Goal: Task Accomplishment & Management: Manage account settings

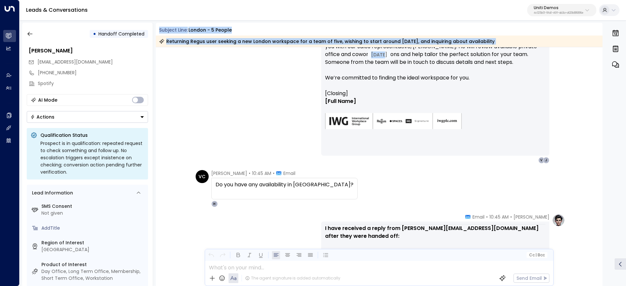
scroll to position [245, 0]
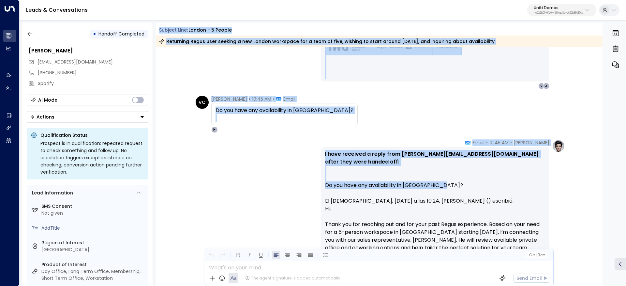
drag, startPoint x: 159, startPoint y: 30, endPoint x: 541, endPoint y: 192, distance: 415.3
click at [541, 192] on div "Subject Line: [GEOGRAPHIC_DATA] - 5 people Returning Regus user seeking a new L…" at bounding box center [379, 155] width 447 height 264
copy div "Subject Line: London - 5 people Returning Regus user seeking a new London works…"
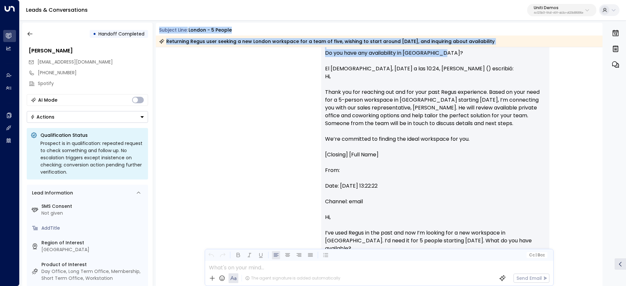
scroll to position [427, 0]
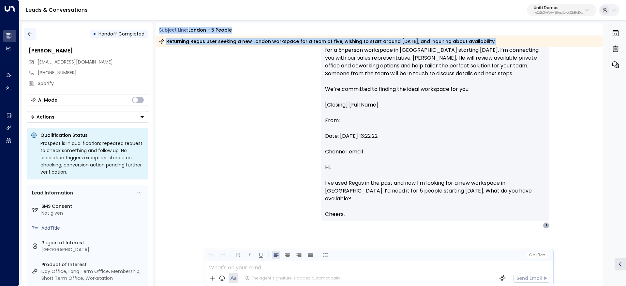
click at [29, 37] on button "button" at bounding box center [30, 34] width 12 height 12
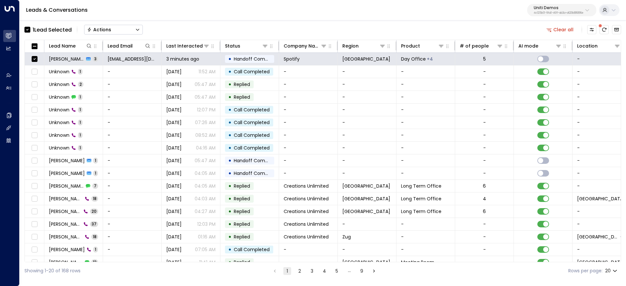
click at [113, 28] on button "Actions" at bounding box center [113, 30] width 59 height 10
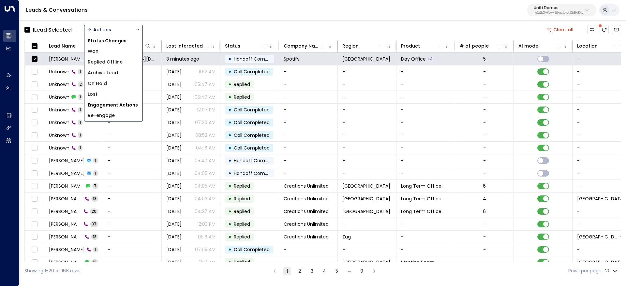
click at [116, 72] on span "Archive Lead" at bounding box center [103, 73] width 30 height 7
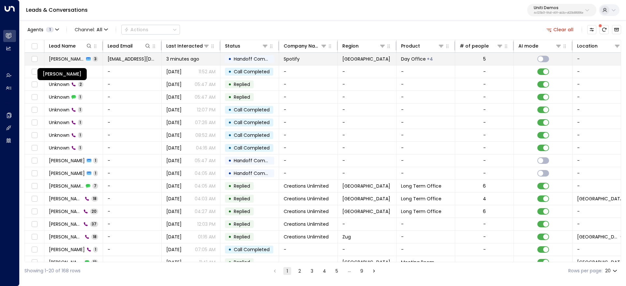
click at [62, 58] on span "Valentina Colugnatti" at bounding box center [66, 59] width 35 height 7
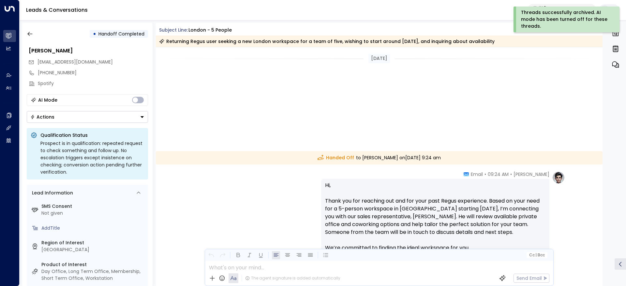
scroll to position [261, 0]
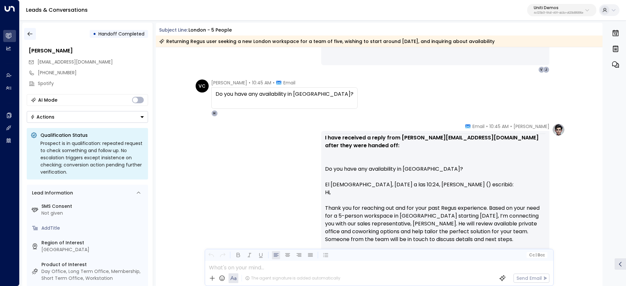
click at [30, 31] on icon "button" at bounding box center [30, 34] width 7 height 7
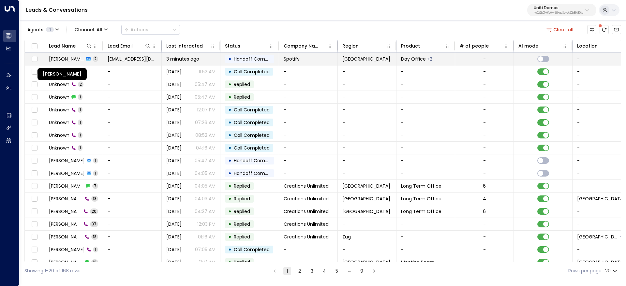
click at [53, 57] on span "[PERSON_NAME]" at bounding box center [66, 59] width 35 height 7
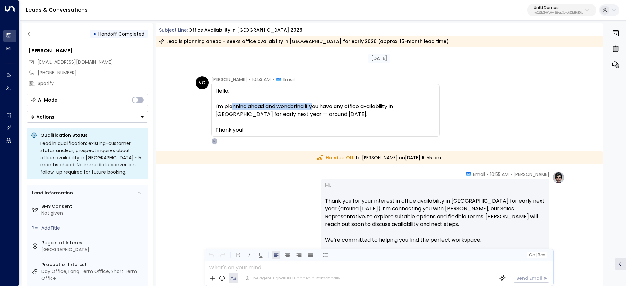
drag, startPoint x: 312, startPoint y: 108, endPoint x: 318, endPoint y: 108, distance: 6.9
click at [317, 108] on span "Hello, I'm planning ahead and wondering if you have any office availability in …" at bounding box center [326, 110] width 220 height 47
click at [318, 108] on span "Hello, I'm planning ahead and wondering if you have any office availability in …" at bounding box center [326, 110] width 220 height 47
click at [257, 108] on span "Hello, I'm planning ahead and wondering if you have any office availability in …" at bounding box center [326, 110] width 220 height 47
drag, startPoint x: 238, startPoint y: 107, endPoint x: 353, endPoint y: 111, distance: 115.6
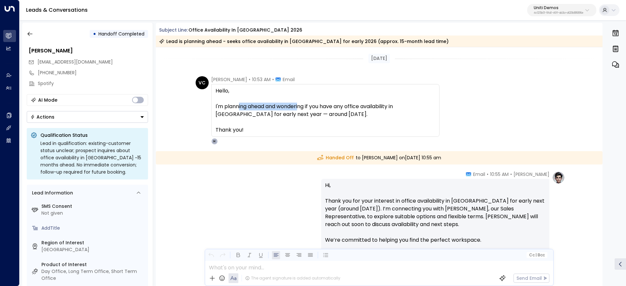
click at [346, 110] on span "Hello, I'm planning ahead and wondering if you have any office availability in …" at bounding box center [326, 110] width 220 height 47
click at [353, 111] on span "Hello, I'm planning ahead and wondering if you have any office availability in …" at bounding box center [326, 110] width 220 height 47
drag, startPoint x: 360, startPoint y: 108, endPoint x: 395, endPoint y: 111, distance: 35.4
click at [395, 111] on span "Hello, I'm planning ahead and wondering if you have any office availability in …" at bounding box center [326, 110] width 220 height 47
click at [390, 121] on span "Hello, I'm planning ahead and wondering if you have any office availability in …" at bounding box center [326, 110] width 220 height 47
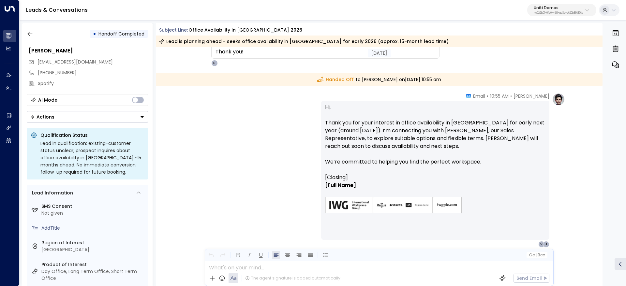
scroll to position [98, 0]
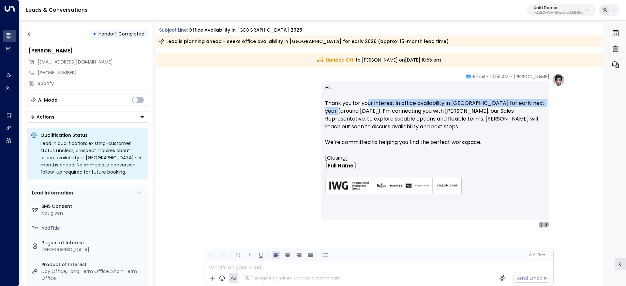
drag, startPoint x: 321, startPoint y: 108, endPoint x: 435, endPoint y: 107, distance: 114.5
click at [429, 107] on div "Hi, Thank you for your interest in office availability in Berlin for early next…" at bounding box center [435, 150] width 228 height 139
click at [439, 107] on p "Hi, Thank you for your interest in office availability in Berlin for early next…" at bounding box center [435, 119] width 221 height 70
click at [391, 97] on p "Hi, Thank you for your interest in office availability in Berlin for early next…" at bounding box center [435, 119] width 221 height 70
drag, startPoint x: 389, startPoint y: 103, endPoint x: 497, endPoint y: 108, distance: 108.1
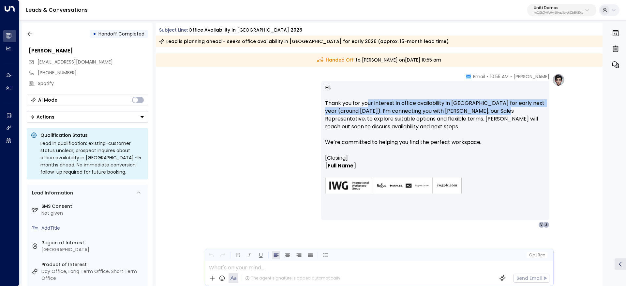
click at [497, 108] on p "Hi, Thank you for your interest in office availability in Berlin for early next…" at bounding box center [435, 119] width 221 height 70
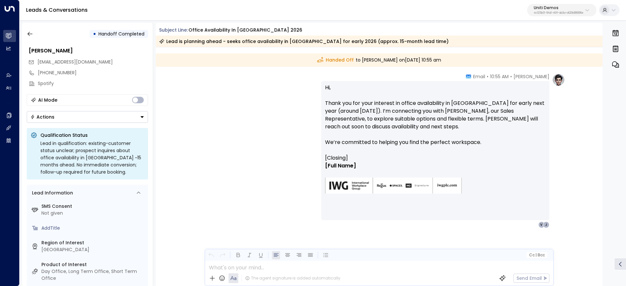
click at [501, 109] on p "Hi, Thank you for your interest in office availability in Berlin for early next…" at bounding box center [435, 119] width 221 height 70
click at [371, 114] on p "Hi, Thank you for your interest in office availability in Berlin for early next…" at bounding box center [435, 119] width 221 height 70
drag, startPoint x: 299, startPoint y: 113, endPoint x: 438, endPoint y: 116, distance: 138.7
click at [438, 116] on div "Hanna Simons • 10:55 AM • Email Hi, Thank you for your interest in office avail…" at bounding box center [379, 150] width 372 height 155
click at [447, 116] on p "Hi, Thank you for your interest in office availability in Berlin for early next…" at bounding box center [435, 119] width 221 height 70
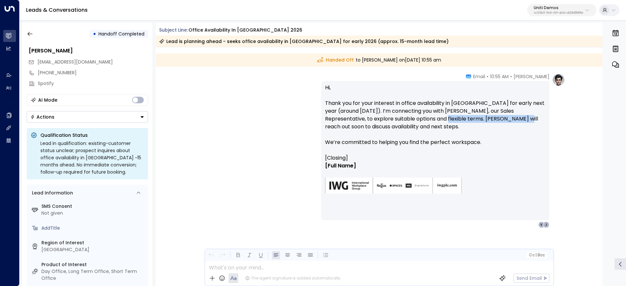
drag, startPoint x: 407, startPoint y: 116, endPoint x: 437, endPoint y: 135, distance: 35.9
click at [485, 118] on p "Hi, Thank you for your interest in office availability in Berlin for early next…" at bounding box center [435, 119] width 221 height 70
drag, startPoint x: 370, startPoint y: 129, endPoint x: 412, endPoint y: 130, distance: 42.4
click at [401, 130] on p "Hi, Thank you for your interest in office availability in Berlin for early next…" at bounding box center [435, 119] width 221 height 70
drag, startPoint x: 412, startPoint y: 130, endPoint x: 416, endPoint y: 131, distance: 4.4
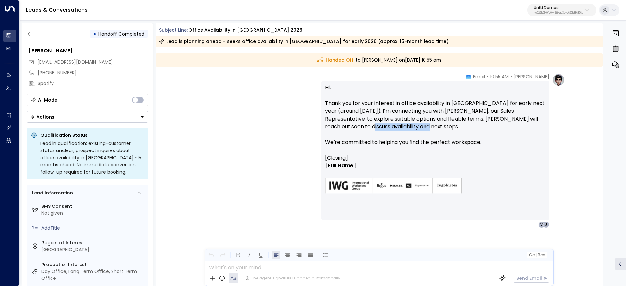
click at [412, 130] on p "Hi, Thank you for your interest in office availability in Berlin for early next…" at bounding box center [435, 119] width 221 height 70
drag, startPoint x: 438, startPoint y: 123, endPoint x: 500, endPoint y: 123, distance: 62.3
click at [497, 123] on p "Hi, Thank you for your interest in office availability in Berlin for early next…" at bounding box center [435, 119] width 221 height 70
click at [524, 137] on p "Hi, Thank you for your interest in office availability in Berlin for early next…" at bounding box center [435, 119] width 221 height 70
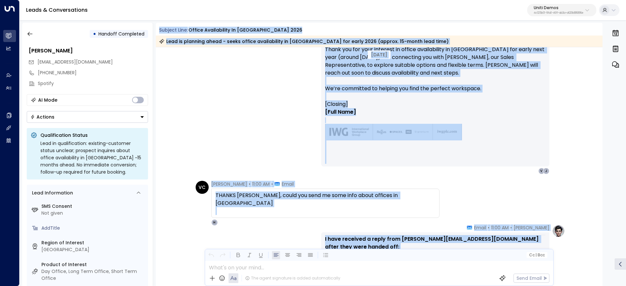
scroll to position [245, 0]
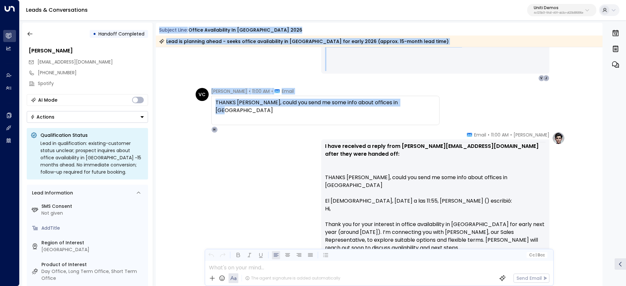
drag, startPoint x: 161, startPoint y: 30, endPoint x: 460, endPoint y: 104, distance: 308.7
click at [462, 105] on div "Subject Line: Office availability in Berlin 2026 Lead is planning ahead - seeks…" at bounding box center [379, 155] width 447 height 264
copy div "Subject Line: Office availability in Berlin 2026 Lead is planning ahead - seeks…"
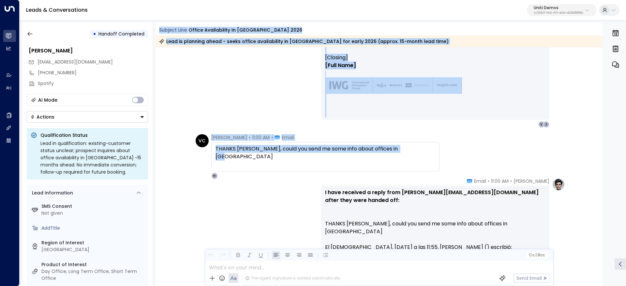
scroll to position [49, 0]
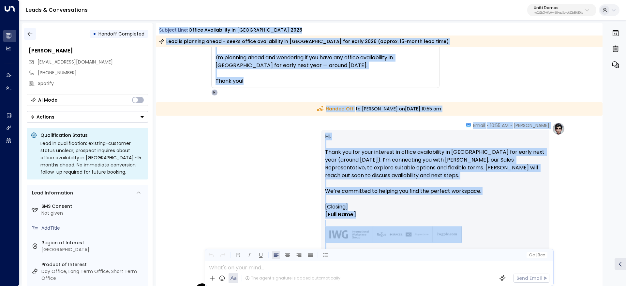
click at [34, 36] on button "button" at bounding box center [30, 34] width 12 height 12
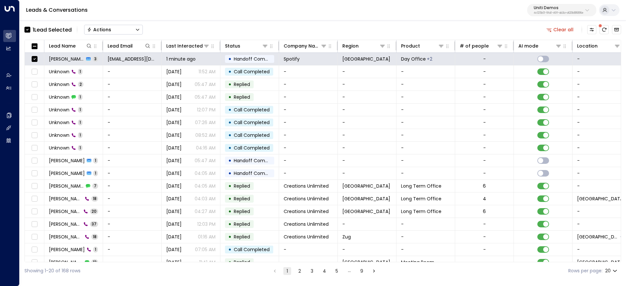
click at [132, 31] on button "Actions" at bounding box center [113, 30] width 59 height 10
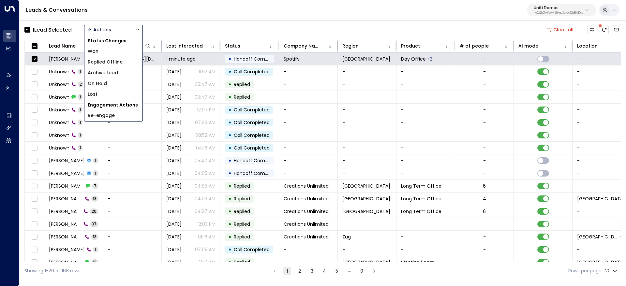
click at [116, 68] on li "Archive Lead" at bounding box center [114, 73] width 58 height 11
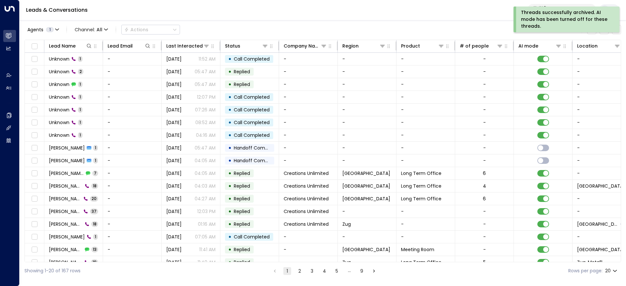
click at [69, 61] on span "Unknown" at bounding box center [59, 59] width 21 height 7
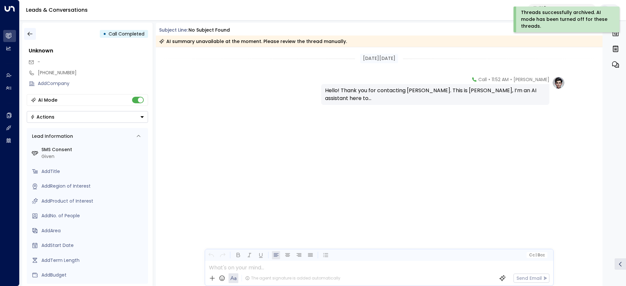
click at [34, 38] on button "button" at bounding box center [30, 34] width 12 height 12
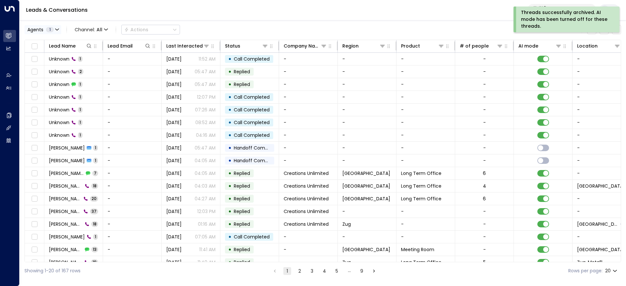
click at [48, 31] on span "1" at bounding box center [50, 29] width 8 height 5
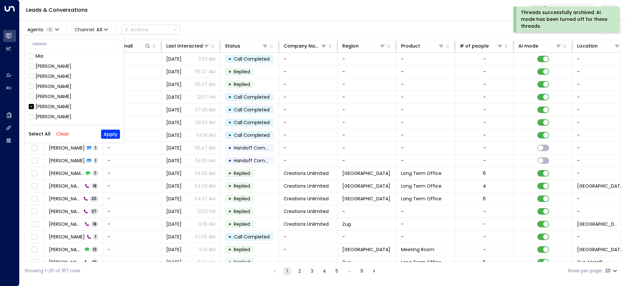
click at [153, 32] on div at bounding box center [313, 143] width 626 height 286
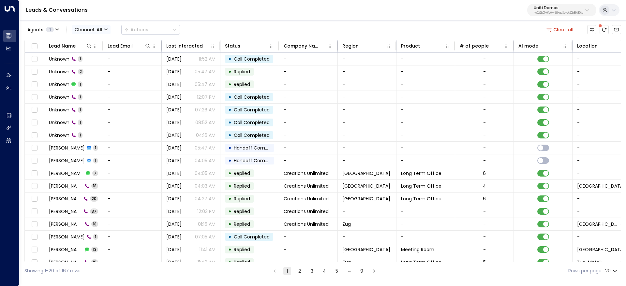
click at [99, 30] on span "All" at bounding box center [100, 29] width 6 height 5
click at [142, 31] on div at bounding box center [313, 143] width 626 height 286
click at [84, 33] on span "Channel: All" at bounding box center [91, 29] width 39 height 9
click at [211, 16] on div at bounding box center [313, 143] width 626 height 286
click at [585, 28] on div "Clear all" at bounding box center [582, 29] width 77 height 13
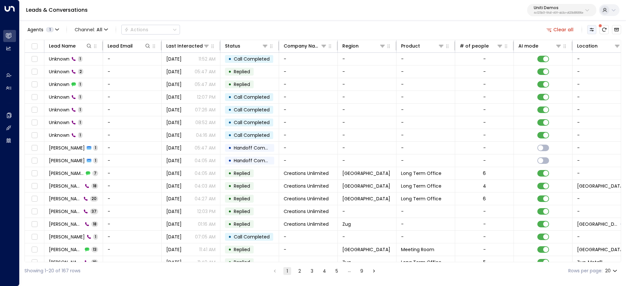
click at [595, 27] on button "Customize" at bounding box center [592, 29] width 9 height 9
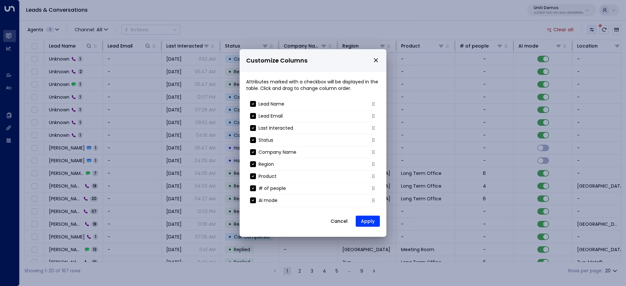
click at [595, 27] on div "Customize Columns Attributes marked with a checkbox will be displayed in the ta…" at bounding box center [313, 143] width 626 height 286
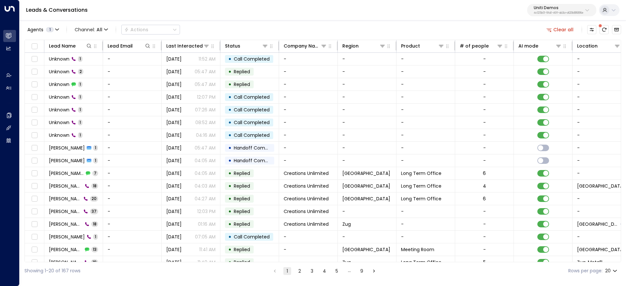
drag, startPoint x: 549, startPoint y: 16, endPoint x: 537, endPoint y: 13, distance: 12.7
click at [549, 15] on button "Uniti Demos 4c025b01-9fa0-46ff-ab3a-a620b886896e" at bounding box center [562, 10] width 69 height 12
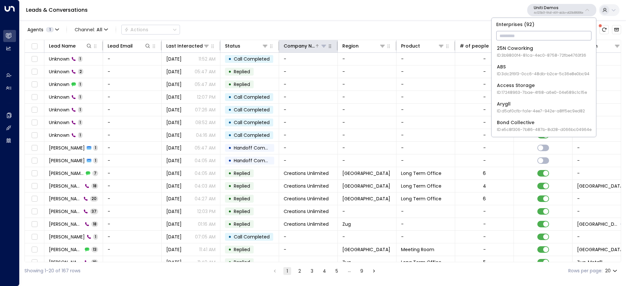
click at [287, 48] on div "Company Name" at bounding box center [299, 46] width 31 height 8
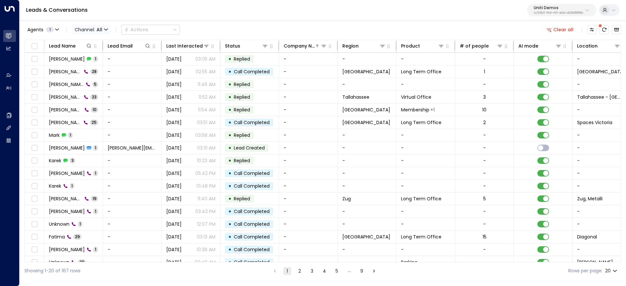
click at [97, 31] on span "Channel: All" at bounding box center [91, 29] width 39 height 9
click at [280, 29] on div at bounding box center [313, 143] width 626 height 286
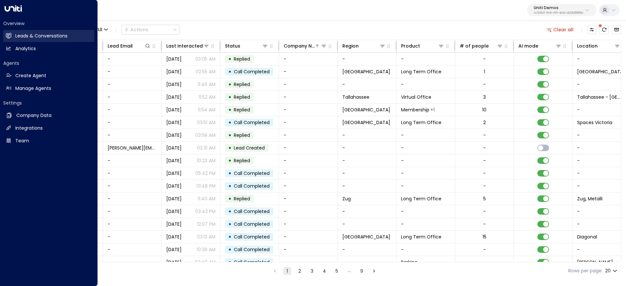
click at [21, 35] on h2 "Leads & Conversations" at bounding box center [41, 36] width 52 height 7
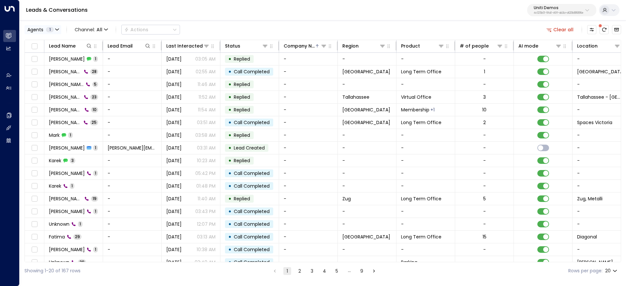
click at [45, 27] on div "Agents 1" at bounding box center [40, 29] width 26 height 5
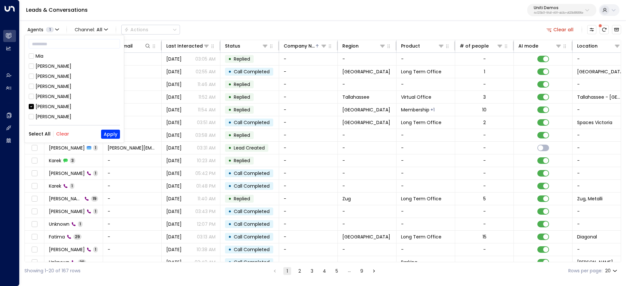
click at [171, 36] on div at bounding box center [313, 143] width 626 height 286
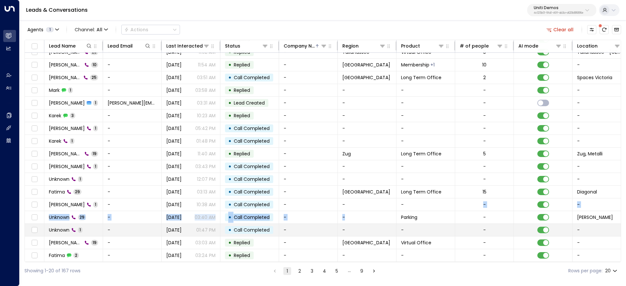
drag, startPoint x: 401, startPoint y: 200, endPoint x: 337, endPoint y: 234, distance: 72.0
click at [364, 230] on tbody "Alison Sinclair 1 - Aug 01, 2025 03:05 AM • Replied - - - - - +2782999999 +2782…" at bounding box center [387, 135] width 724 height 255
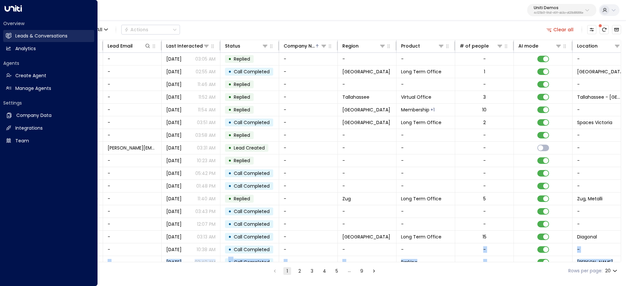
click at [54, 39] on h2 "Leads & Conversations" at bounding box center [41, 36] width 52 height 7
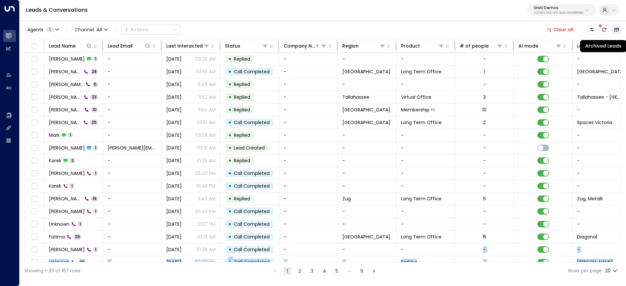
click at [617, 32] on icon "Archived Leads" at bounding box center [616, 29] width 5 height 5
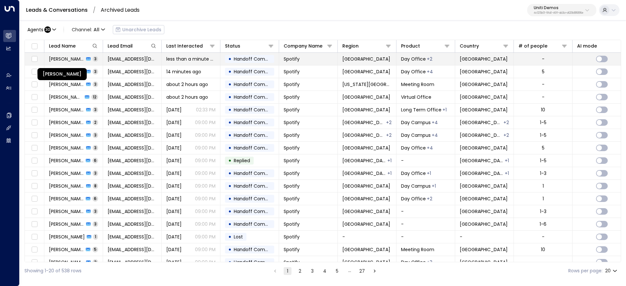
click at [73, 60] on span "[PERSON_NAME]" at bounding box center [66, 59] width 35 height 7
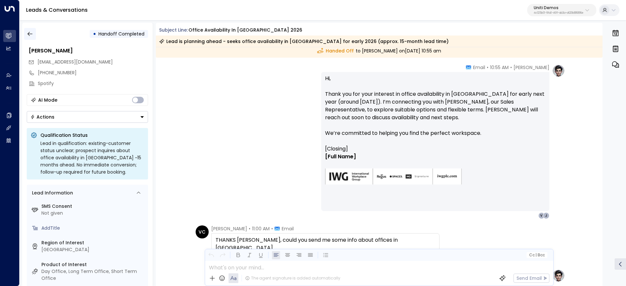
scroll to position [106, 0]
click at [30, 35] on icon "button" at bounding box center [30, 34] width 7 height 7
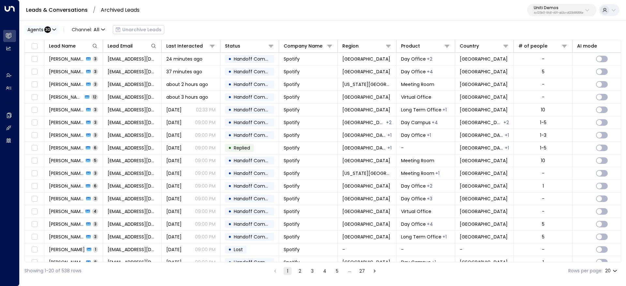
click at [54, 31] on icon "button" at bounding box center [54, 30] width 4 height 4
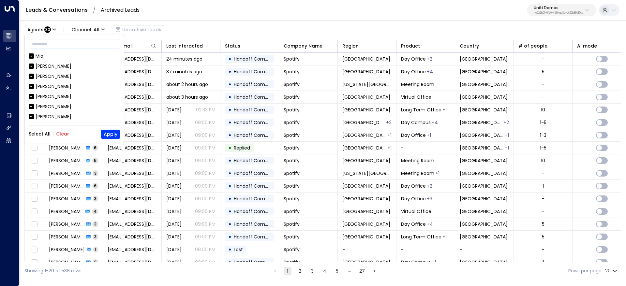
click at [64, 137] on div "Select All Clear Apply" at bounding box center [74, 134] width 91 height 9
drag, startPoint x: 63, startPoint y: 132, endPoint x: 61, endPoint y: 129, distance: 4.2
click at [64, 132] on button "Clear" at bounding box center [62, 133] width 13 height 5
drag, startPoint x: 58, startPoint y: 115, endPoint x: 56, endPoint y: 109, distance: 6.2
click at [58, 115] on div "Carey" at bounding box center [74, 117] width 91 height 7
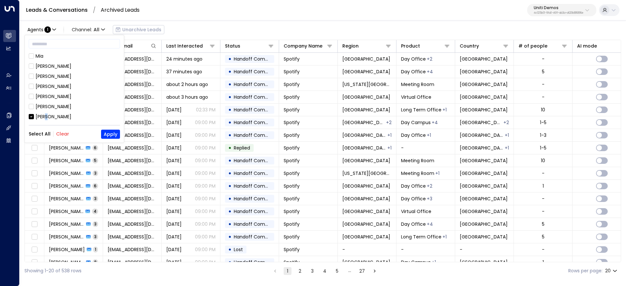
click at [47, 117] on div "Mia James Mike Elaine Laura Demo Hanna Simons Carey Sam Ben Earl Ray John Johns…" at bounding box center [74, 87] width 91 height 69
click at [35, 105] on div "Carey" at bounding box center [74, 105] width 91 height 7
click at [45, 96] on div "[PERSON_NAME]" at bounding box center [54, 95] width 36 height 7
click at [108, 134] on button "Apply" at bounding box center [110, 134] width 19 height 9
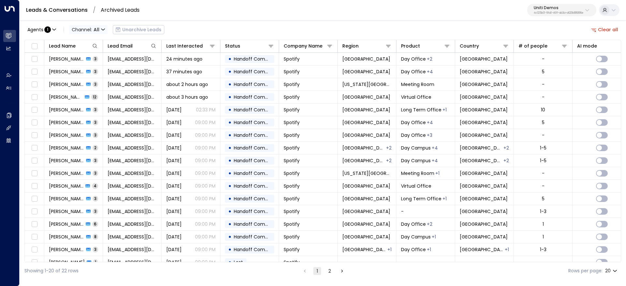
click at [104, 31] on span "Channel: All" at bounding box center [88, 29] width 39 height 9
click at [65, 15] on div at bounding box center [313, 143] width 626 height 286
click at [65, 10] on link "Leads & Conversations" at bounding box center [57, 10] width 62 height 8
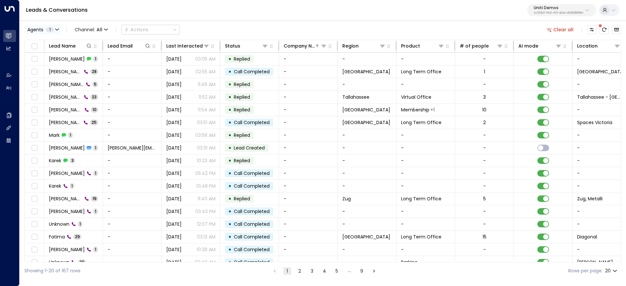
click at [53, 30] on span "1" at bounding box center [50, 29] width 8 height 5
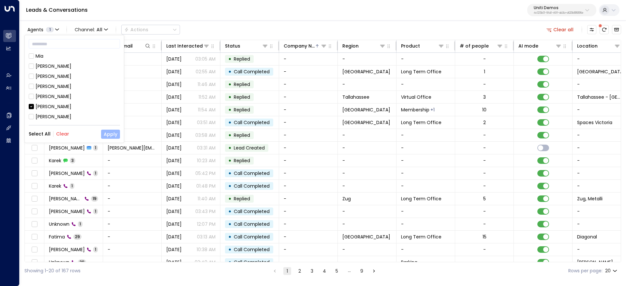
click at [114, 133] on button "Apply" at bounding box center [110, 134] width 19 height 9
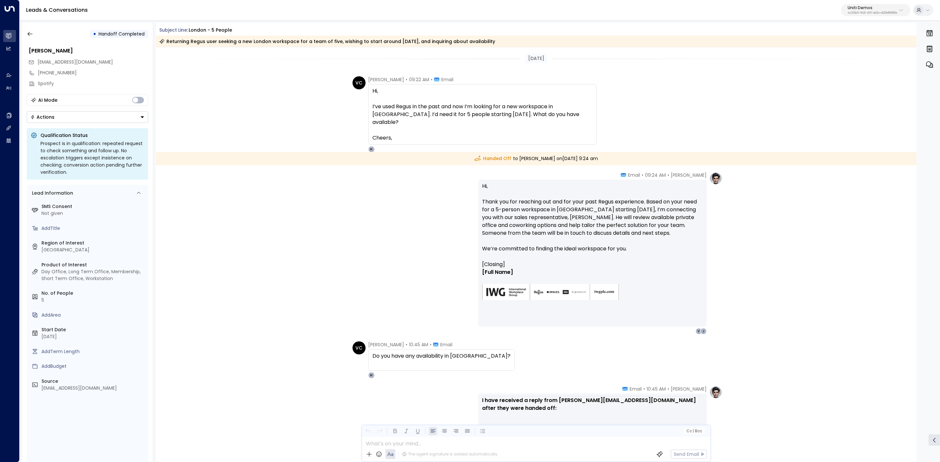
drag, startPoint x: 467, startPoint y: 122, endPoint x: 548, endPoint y: 121, distance: 81.3
click at [527, 121] on span "Hi, I’ve used Regus in the past and now I’m looking for a new workspace in Lond…" at bounding box center [482, 114] width 220 height 55
drag, startPoint x: 548, startPoint y: 121, endPoint x: 535, endPoint y: 122, distance: 13.5
click at [549, 121] on span "Hi, I’ve used Regus in the past and now I’m looking for a new workspace in Lond…" at bounding box center [482, 114] width 220 height 55
click at [672, 220] on p "Hi, Thank you for reaching out and for your past Regus experience. Based on you…" at bounding box center [592, 221] width 221 height 78
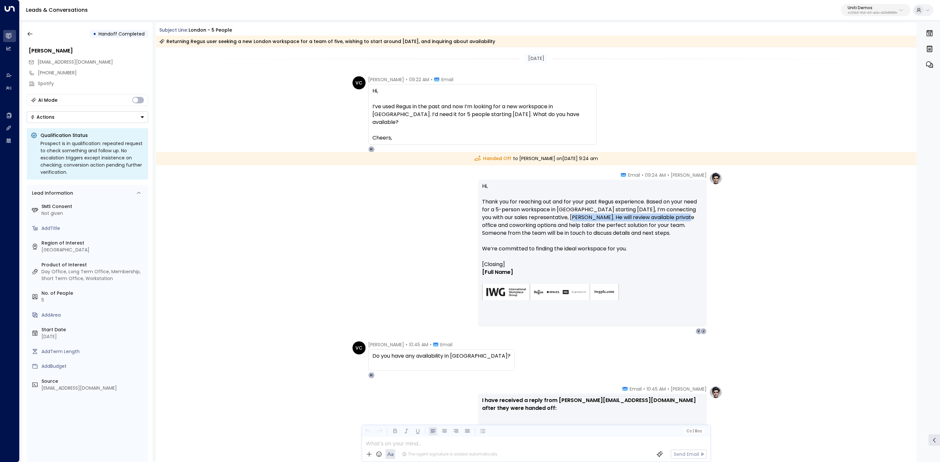
drag, startPoint x: 672, startPoint y: 220, endPoint x: 634, endPoint y: 216, distance: 38.4
click at [672, 220] on p "Hi, Thank you for reaching out and for your past Regus experience. Based on you…" at bounding box center [592, 221] width 221 height 78
drag, startPoint x: 583, startPoint y: 209, endPoint x: 580, endPoint y: 209, distance: 3.6
click at [582, 209] on p "Hi, Thank you for reaching out and for your past Regus experience. Based on you…" at bounding box center [592, 221] width 221 height 78
click at [641, 206] on p "Hi, Thank you for reaching out and for your past Regus experience. Based on you…" at bounding box center [592, 221] width 221 height 78
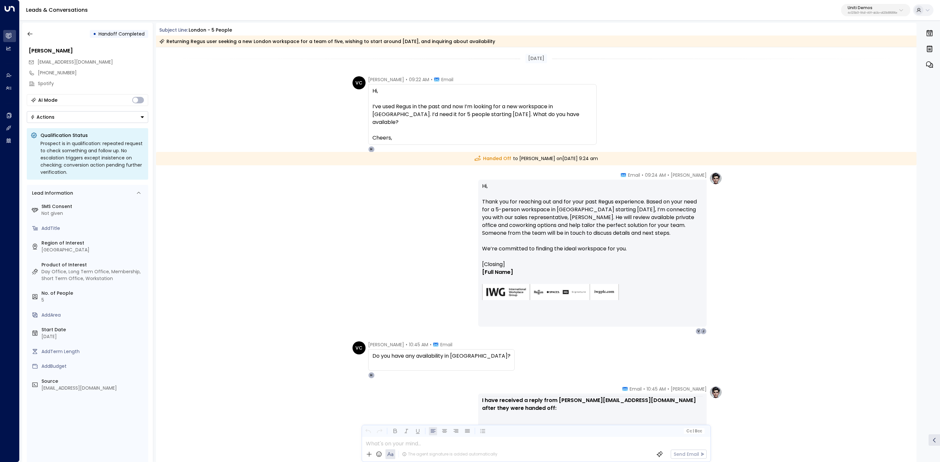
click at [652, 207] on p "Hi, Thank you for reaching out and for your past Regus experience. Based on you…" at bounding box center [592, 221] width 221 height 78
drag, startPoint x: 541, startPoint y: 205, endPoint x: 598, endPoint y: 215, distance: 58.0
click at [595, 214] on p "Hi, Thank you for reaching out and for your past Regus experience. Based on you…" at bounding box center [592, 221] width 221 height 78
click at [595, 216] on p "Hi, Thank you for reaching out and for your past Regus experience. Based on you…" at bounding box center [592, 221] width 221 height 78
drag, startPoint x: 507, startPoint y: 209, endPoint x: 608, endPoint y: 213, distance: 100.9
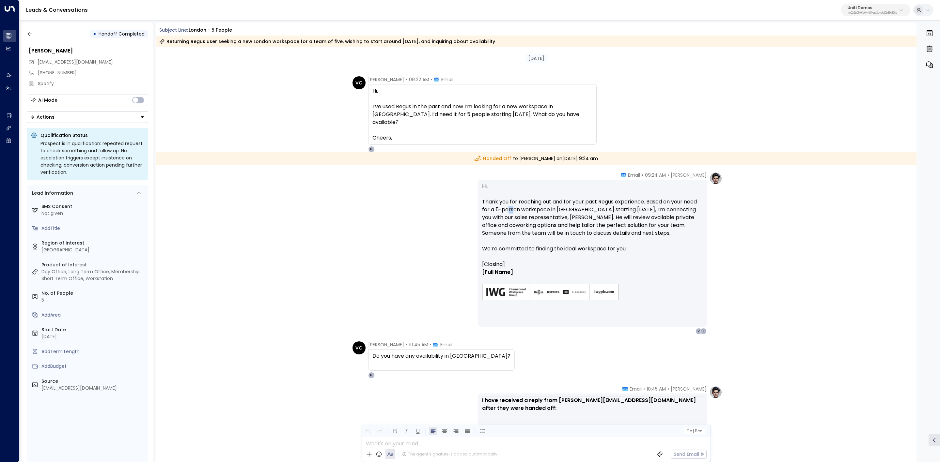
click at [522, 209] on p "Hi, Thank you for reaching out and for your past Regus experience. Based on you…" at bounding box center [592, 221] width 221 height 78
drag, startPoint x: 608, startPoint y: 213, endPoint x: 570, endPoint y: 215, distance: 38.2
click at [612, 214] on p "Hi, Thank you for reaching out and for your past Regus experience. Based on you…" at bounding box center [592, 221] width 221 height 78
drag, startPoint x: 523, startPoint y: 211, endPoint x: 566, endPoint y: 216, distance: 43.3
click at [535, 211] on p "Hi, Thank you for reaching out and for your past Regus experience. Based on you…" at bounding box center [592, 221] width 221 height 78
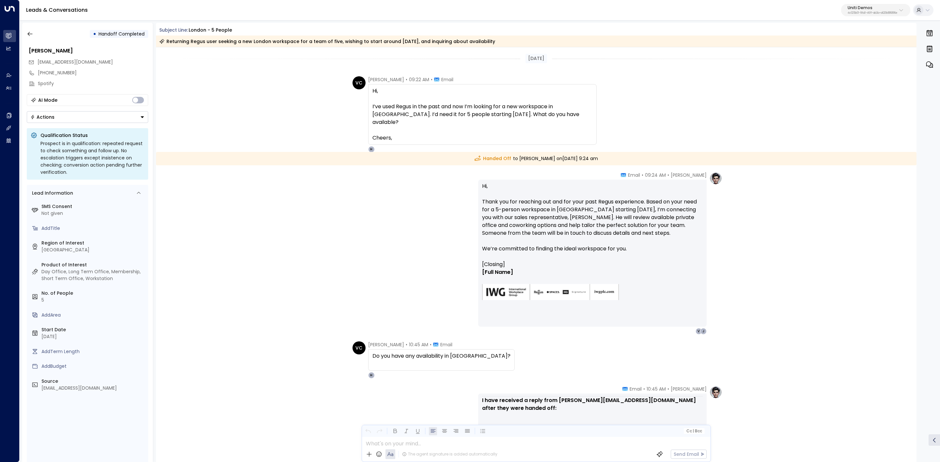
drag, startPoint x: 566, startPoint y: 216, endPoint x: 722, endPoint y: 224, distance: 155.9
click at [572, 216] on p "Hi, Thank you for reaching out and for your past Regus experience. Based on you…" at bounding box center [592, 221] width 221 height 78
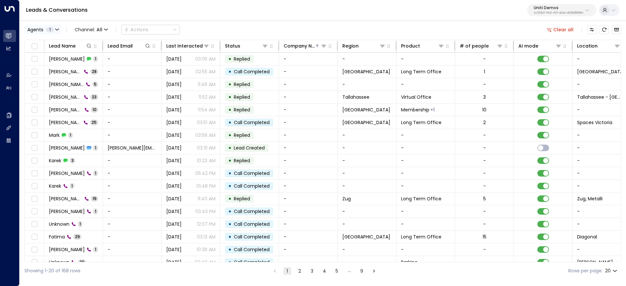
click at [49, 28] on span "1" at bounding box center [50, 29] width 8 height 5
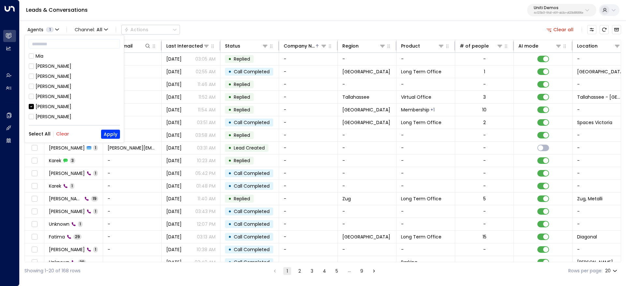
click at [44, 116] on div "Carey" at bounding box center [54, 117] width 36 height 7
click at [41, 107] on div "[PERSON_NAME]" at bounding box center [54, 106] width 36 height 7
click at [39, 120] on div "Mia James Mike Elaine Laura Demo Hanna Simons Carey Sam Ben Earl Ray John Johns…" at bounding box center [74, 87] width 91 height 69
click at [48, 111] on div "Mia James Mike Elaine Laura Demo Hanna Simons Carey Sam Ben Earl Ray John Johns…" at bounding box center [74, 87] width 91 height 69
click at [42, 117] on div "Carey" at bounding box center [54, 117] width 36 height 7
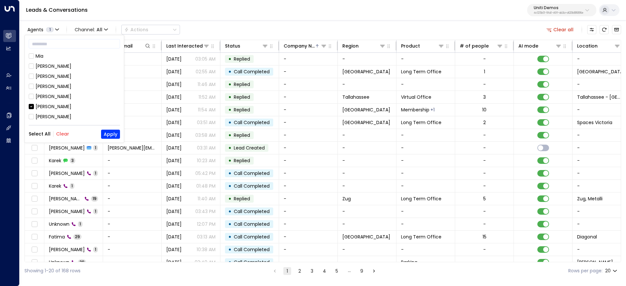
drag, startPoint x: 116, startPoint y: 133, endPoint x: 199, endPoint y: 155, distance: 85.7
click at [116, 134] on button "Apply" at bounding box center [110, 134] width 19 height 9
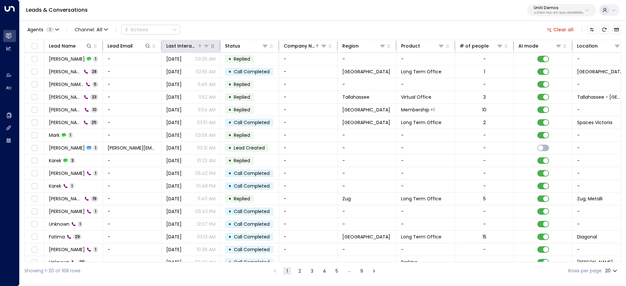
click at [207, 47] on icon at bounding box center [206, 45] width 5 height 5
click at [194, 48] on div "Last Interacted" at bounding box center [181, 46] width 31 height 8
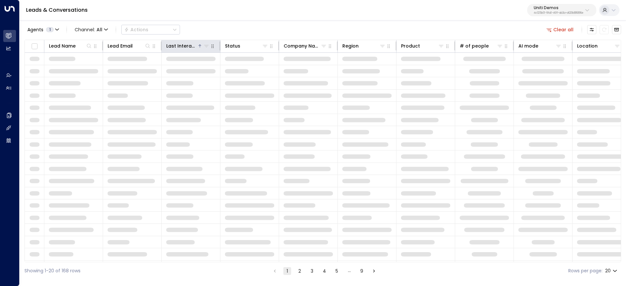
click at [189, 44] on div "Last Interacted" at bounding box center [181, 46] width 31 height 8
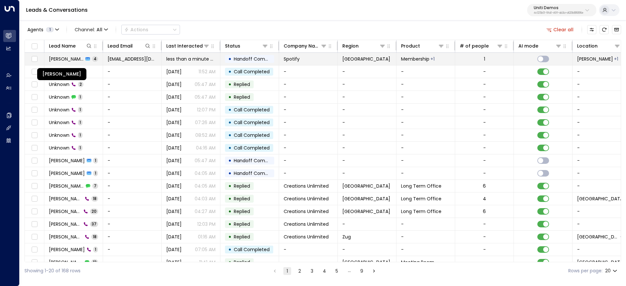
click at [59, 61] on span "[PERSON_NAME]" at bounding box center [66, 59] width 35 height 7
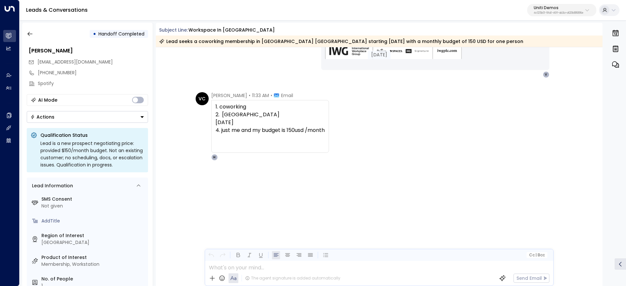
scroll to position [365, 0]
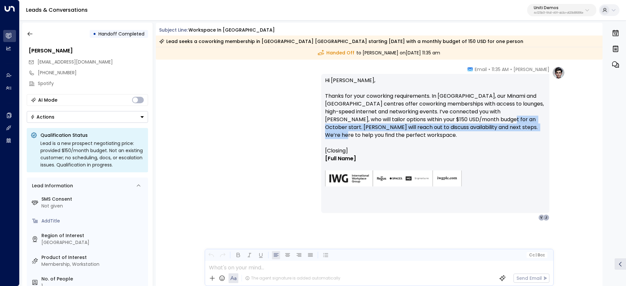
drag, startPoint x: 466, startPoint y: 118, endPoint x: 557, endPoint y: 159, distance: 100.2
click at [554, 144] on div "Hanna Simons • 11:35 AM • Email Hi Valentina, Thanks for your coworking require…" at bounding box center [443, 143] width 244 height 155
click at [375, 134] on p "Hi Valentina, Thanks for your coworking requirements. In Akihabara, our Minami …" at bounding box center [435, 112] width 221 height 70
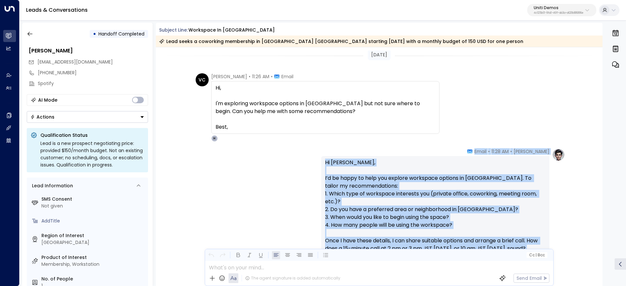
scroll to position [0, 0]
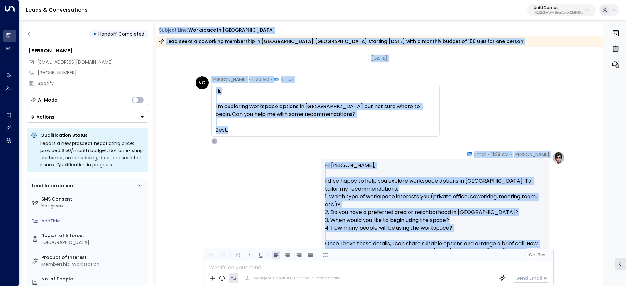
drag, startPoint x: 373, startPoint y: 162, endPoint x: 155, endPoint y: 22, distance: 258.9
copy div "Subject Line: Workspace in Tokyo Lead seeks a coworking membership in Akihabara…"
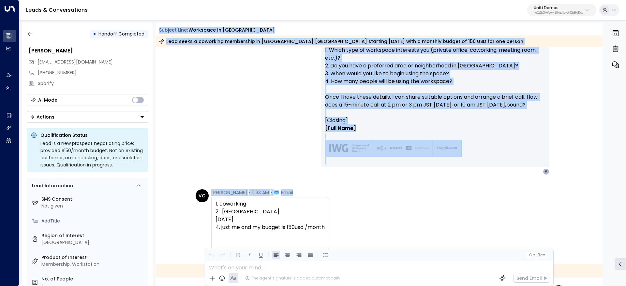
click at [394, 209] on div "VC Valentina Colugnatti • 11:33 AM • Email 1. coworking 2. Akihabara 3. October…" at bounding box center [381, 224] width 370 height 69
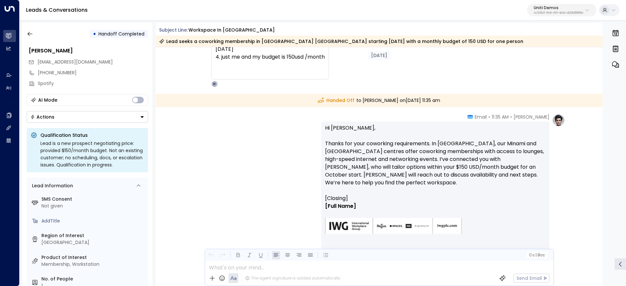
scroll to position [343, 0]
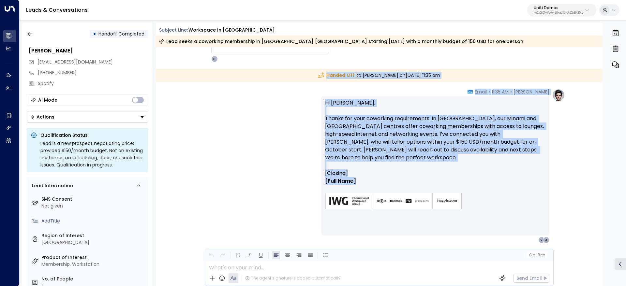
drag, startPoint x: 296, startPoint y: 72, endPoint x: 400, endPoint y: 190, distance: 157.4
click at [400, 190] on div "Today Hanna Simons • 11:28 AM • Email Hi Valentina, I’d be happy to help you ex…" at bounding box center [379, 7] width 447 height 604
copy div "Handed Off to John Doer on Thursday, Sep 25 2025 at 11:35 am Hanna Simons • 11:…"
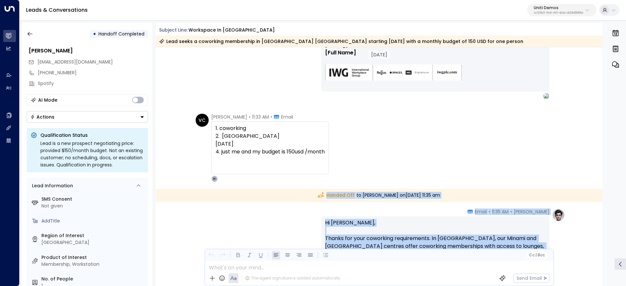
scroll to position [218, 0]
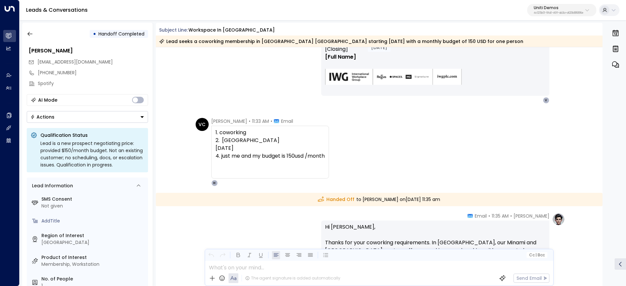
click at [38, 36] on div "• Handoff Completed" at bounding box center [87, 34] width 121 height 12
click at [30, 35] on icon "button" at bounding box center [30, 34] width 7 height 7
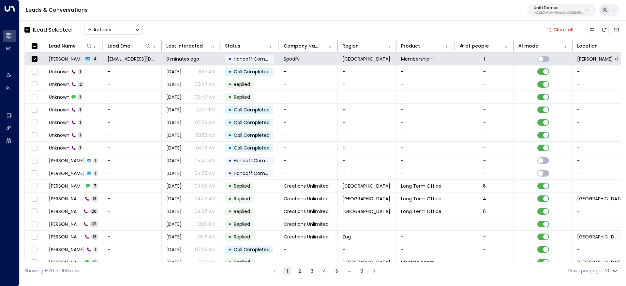
click at [128, 31] on button "Actions" at bounding box center [113, 30] width 59 height 10
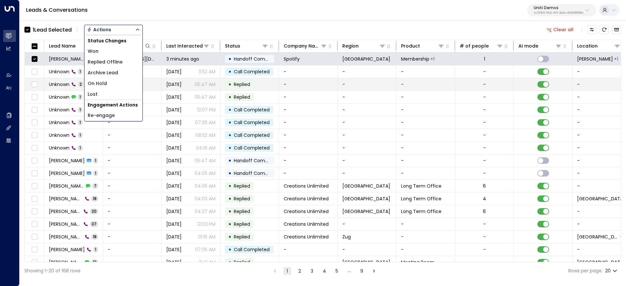
click at [129, 74] on li "Archive Lead" at bounding box center [114, 73] width 58 height 11
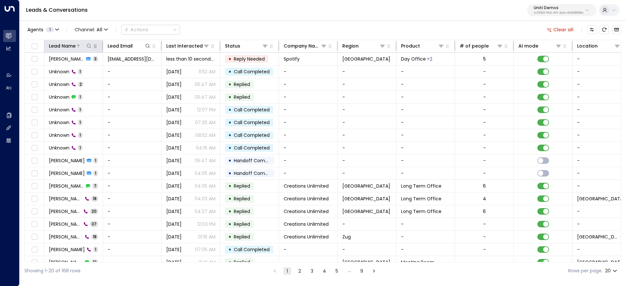
drag, startPoint x: 54, startPoint y: 52, endPoint x: 59, endPoint y: 48, distance: 6.6
click at [58, 48] on th "Lead Name" at bounding box center [73, 46] width 59 height 13
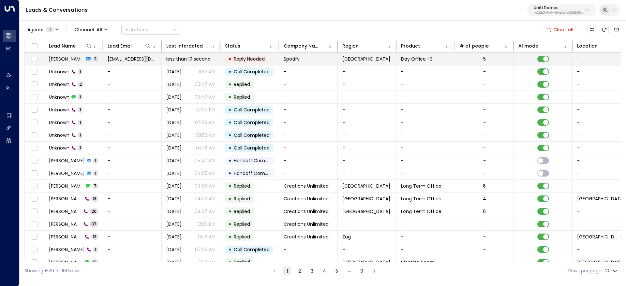
click at [62, 54] on td "Valentina Colugnatti 3" at bounding box center [73, 59] width 59 height 12
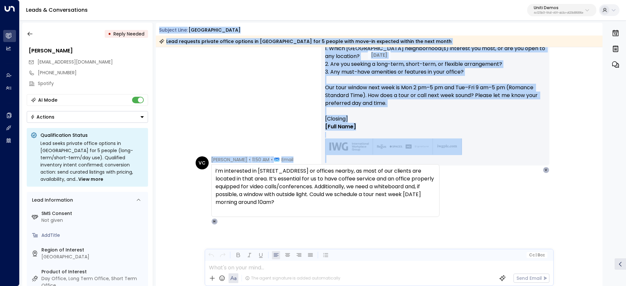
scroll to position [286, 0]
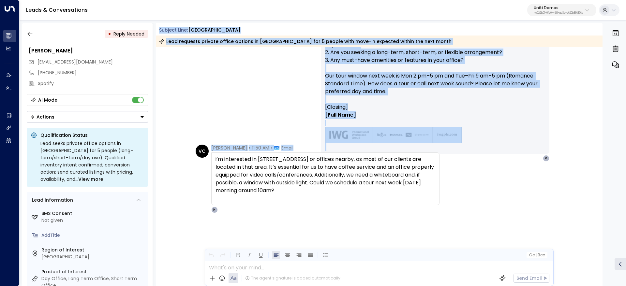
drag, startPoint x: 160, startPoint y: 28, endPoint x: 442, endPoint y: 197, distance: 328.4
click at [442, 195] on div "Subject Line: Paris Lead requests private office options in Paris for 5 people …" at bounding box center [379, 155] width 447 height 264
copy div "Subject Line: Paris Lead requests private office options in Paris for 5 people …"
drag, startPoint x: 525, startPoint y: 196, endPoint x: 449, endPoint y: 124, distance: 104.8
click at [525, 197] on div "VC Valentina Colugnatti • 11:50 AM • Email i’m interested in 54 Rue de Londres …" at bounding box center [381, 179] width 370 height 69
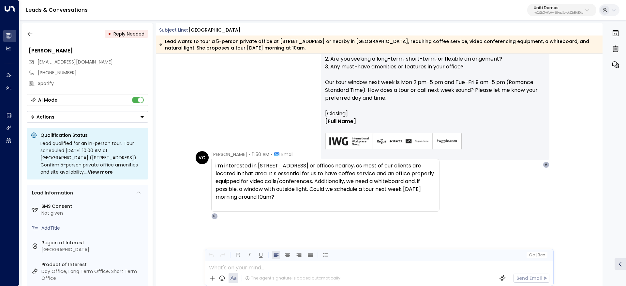
scroll to position [292, 0]
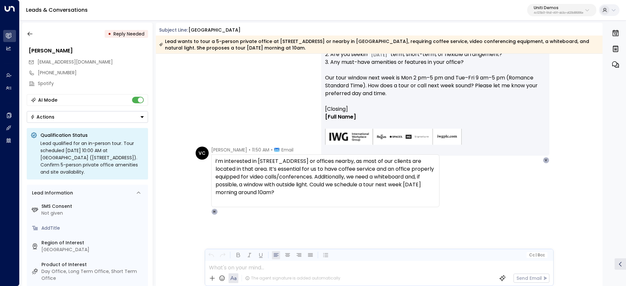
scroll to position [292, 0]
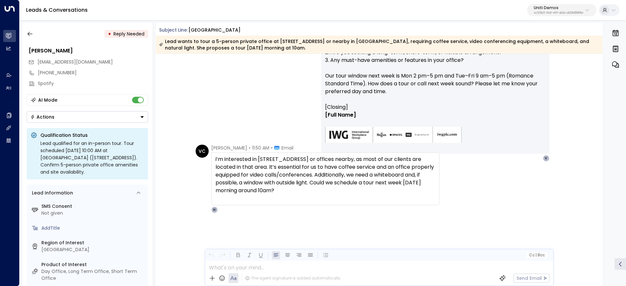
drag, startPoint x: 331, startPoint y: 197, endPoint x: 229, endPoint y: 166, distance: 106.6
click at [229, 166] on div "i’m interested in [STREET_ADDRESS] or offices nearby, as most of our clients ar…" at bounding box center [326, 175] width 220 height 39
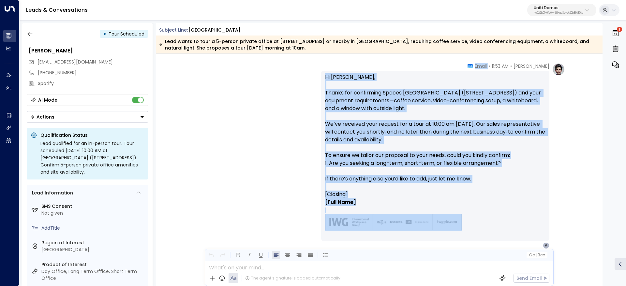
scroll to position [485, 0]
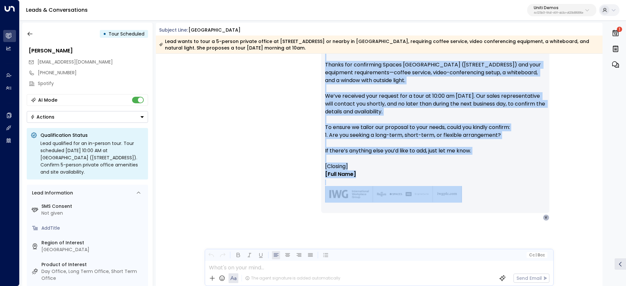
drag, startPoint x: 467, startPoint y: 135, endPoint x: 534, endPoint y: 192, distance: 87.9
click at [534, 192] on div "Hanna Simons • 11:53 AM • Email Hi Valentina, Thanks for confirming Spaces Sain…" at bounding box center [435, 128] width 228 height 186
copy div "Email Hi Valentina, Thanks for confirming Spaces Saint Lazare (54 Rue de Londre…"
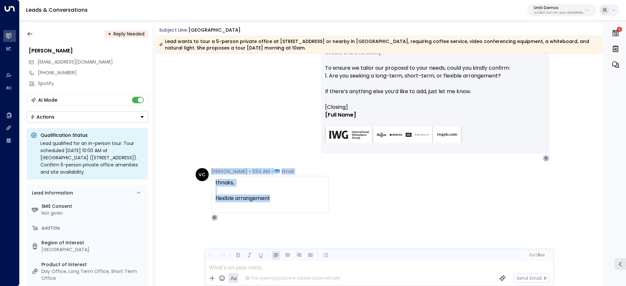
drag, startPoint x: 283, startPoint y: 201, endPoint x: 203, endPoint y: 169, distance: 86.2
click at [203, 169] on div "VC Valentina Colugnatti • 11:54 AM • Email thnaks, flexible arrangement H" at bounding box center [262, 194] width 133 height 53
copy div "Valentina Colugnatti • 11:54 AM • Email thnaks, flexible arrangement"
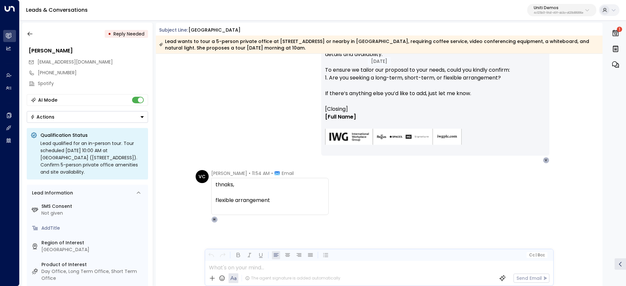
scroll to position [544, 0]
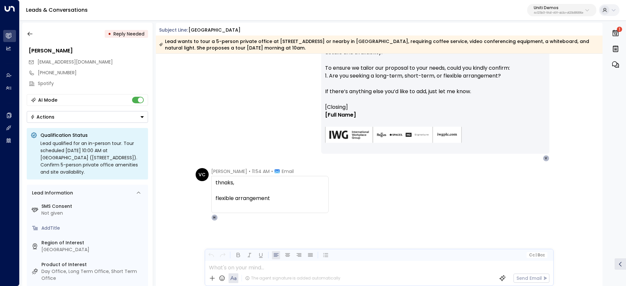
click at [247, 155] on div "[PERSON_NAME] • 11:53 AM • Email Hi [PERSON_NAME], Thanks for confirming Spaces…" at bounding box center [379, 69] width 372 height 186
drag, startPoint x: 206, startPoint y: 169, endPoint x: 357, endPoint y: 172, distance: 151.4
click at [331, 172] on div "VC [PERSON_NAME] • 11:54 AM • Email thnaks, flexible arrangement H" at bounding box center [381, 194] width 370 height 53
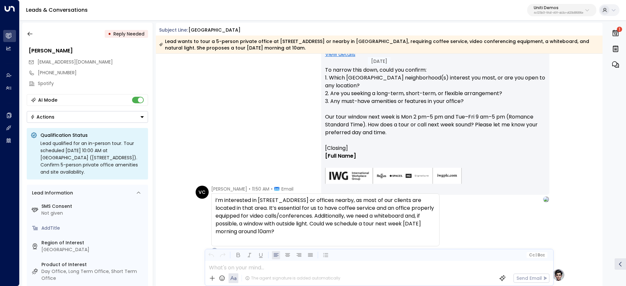
scroll to position [251, 0]
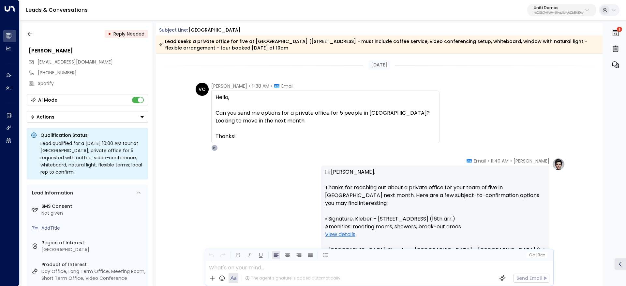
scroll to position [544, 0]
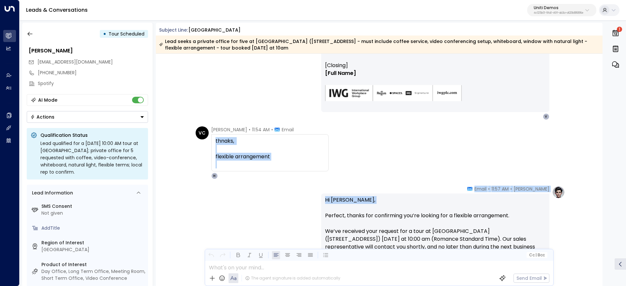
scroll to position [616, 0]
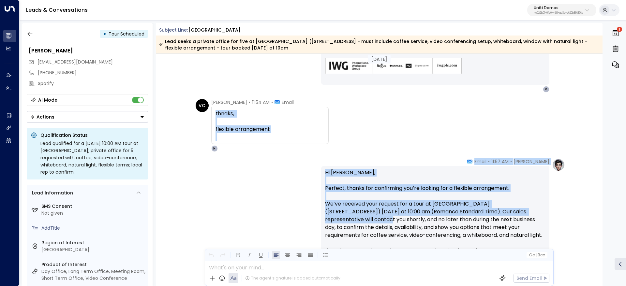
drag, startPoint x: 421, startPoint y: 197, endPoint x: 519, endPoint y: 199, distance: 98.9
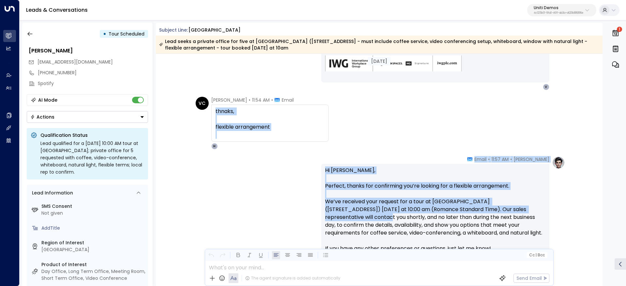
click at [518, 199] on p "Hi [PERSON_NAME], Perfect, thanks for confirming you’re looking for a flexible …" at bounding box center [435, 214] width 221 height 94
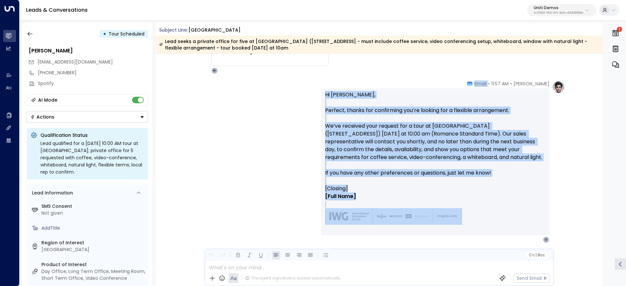
scroll to position [714, 0]
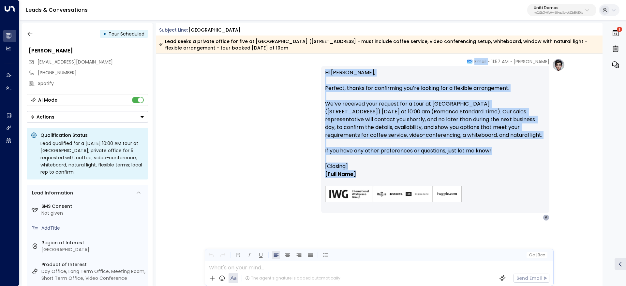
drag, startPoint x: 469, startPoint y: 159, endPoint x: 525, endPoint y: 182, distance: 60.4
click at [525, 182] on div "[PERSON_NAME] • 11:57 AM • Email Hi [PERSON_NAME], Perfect, thanks for confirmi…" at bounding box center [435, 139] width 228 height 163
copy div "• Email Hi [PERSON_NAME], Perfect, thanks for confirming you’re looking for a f…"
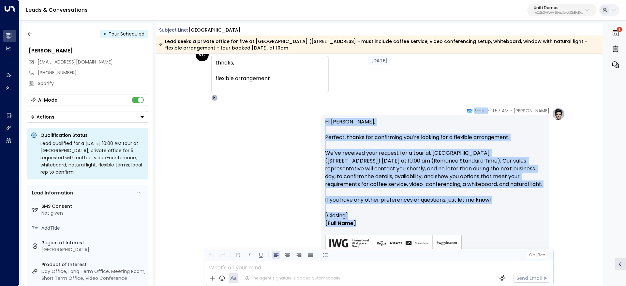
scroll to position [616, 0]
